Goal: Find specific page/section: Find specific page/section

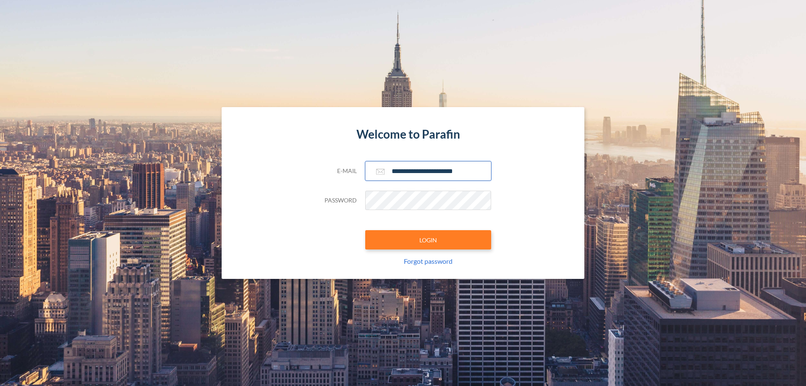
type input "**********"
click at [428, 240] on button "LOGIN" at bounding box center [428, 239] width 126 height 19
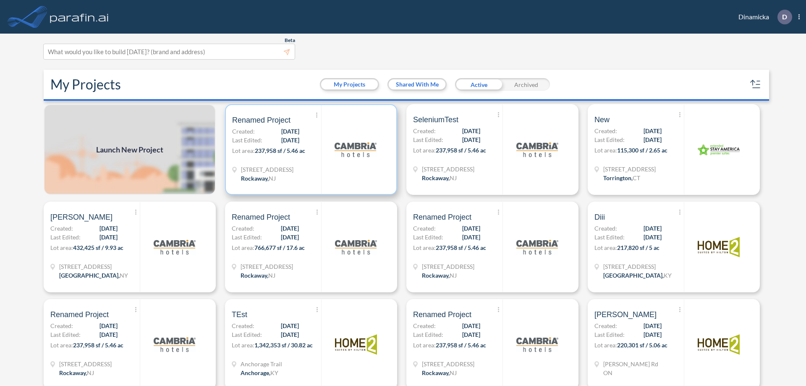
scroll to position [2, 0]
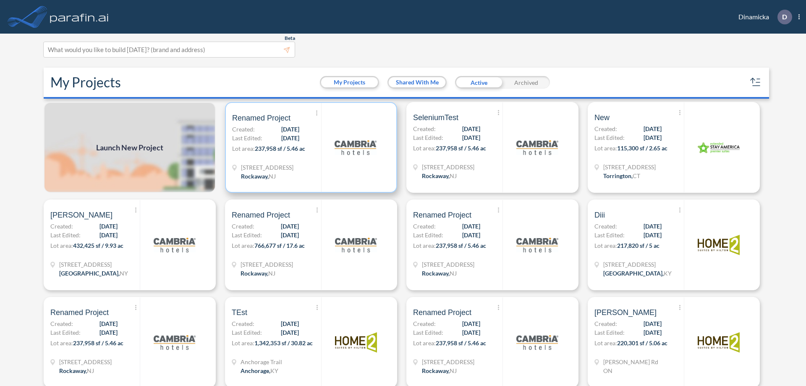
click at [309, 147] on p "Lot area: 237,958 sf / 5.46 ac" at bounding box center [276, 150] width 89 height 12
